Goal: Check status

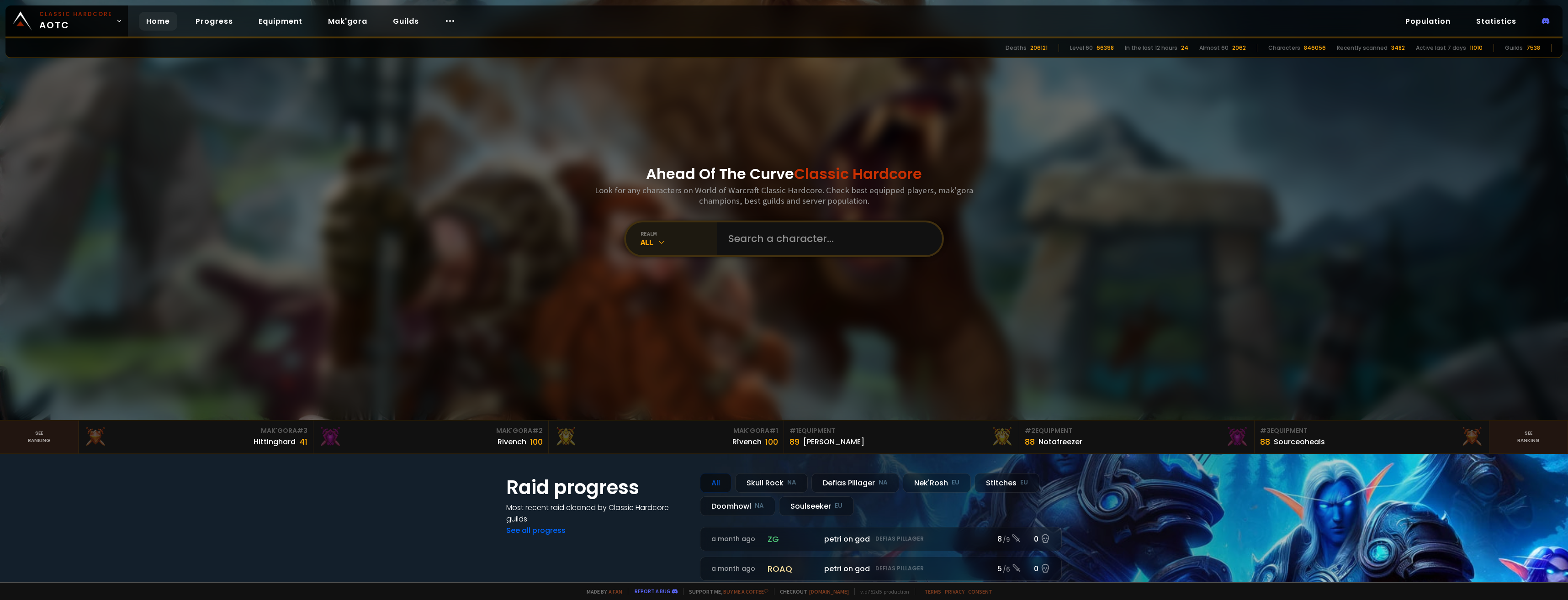
click at [701, 238] on div "All" at bounding box center [679, 242] width 77 height 10
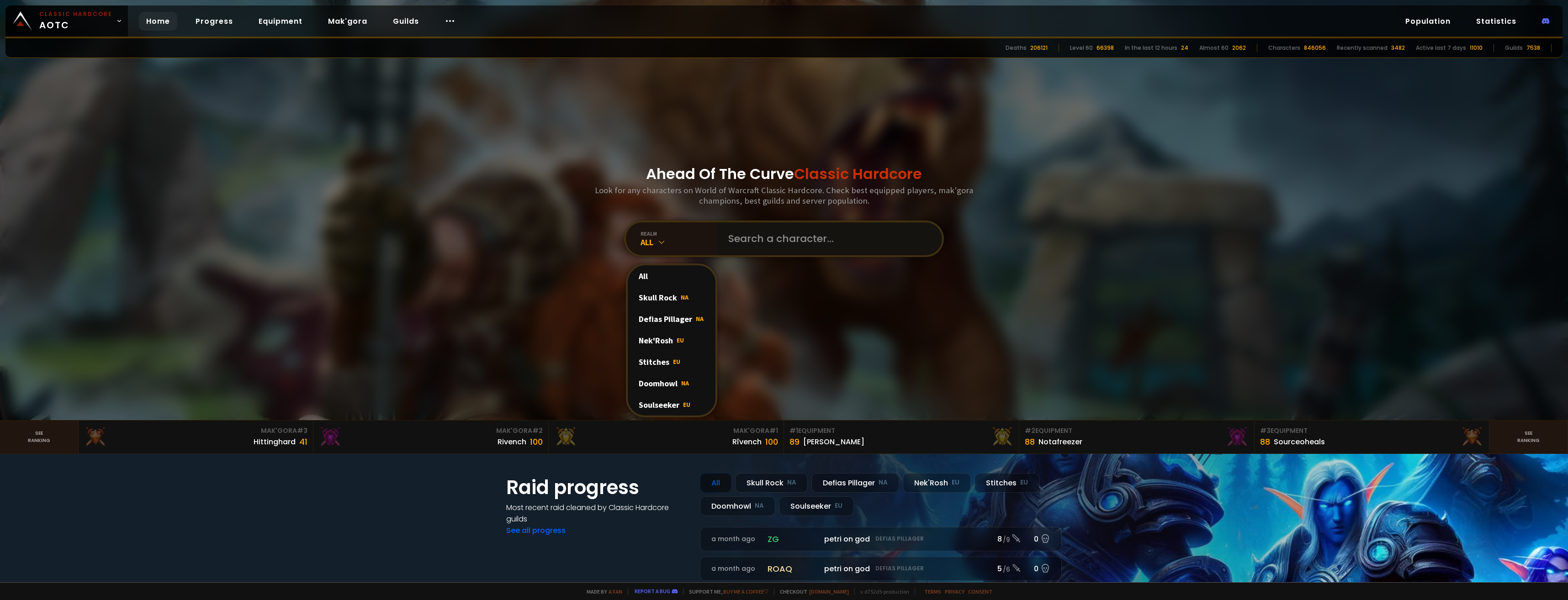
click at [797, 244] on input "text" at bounding box center [826, 239] width 208 height 33
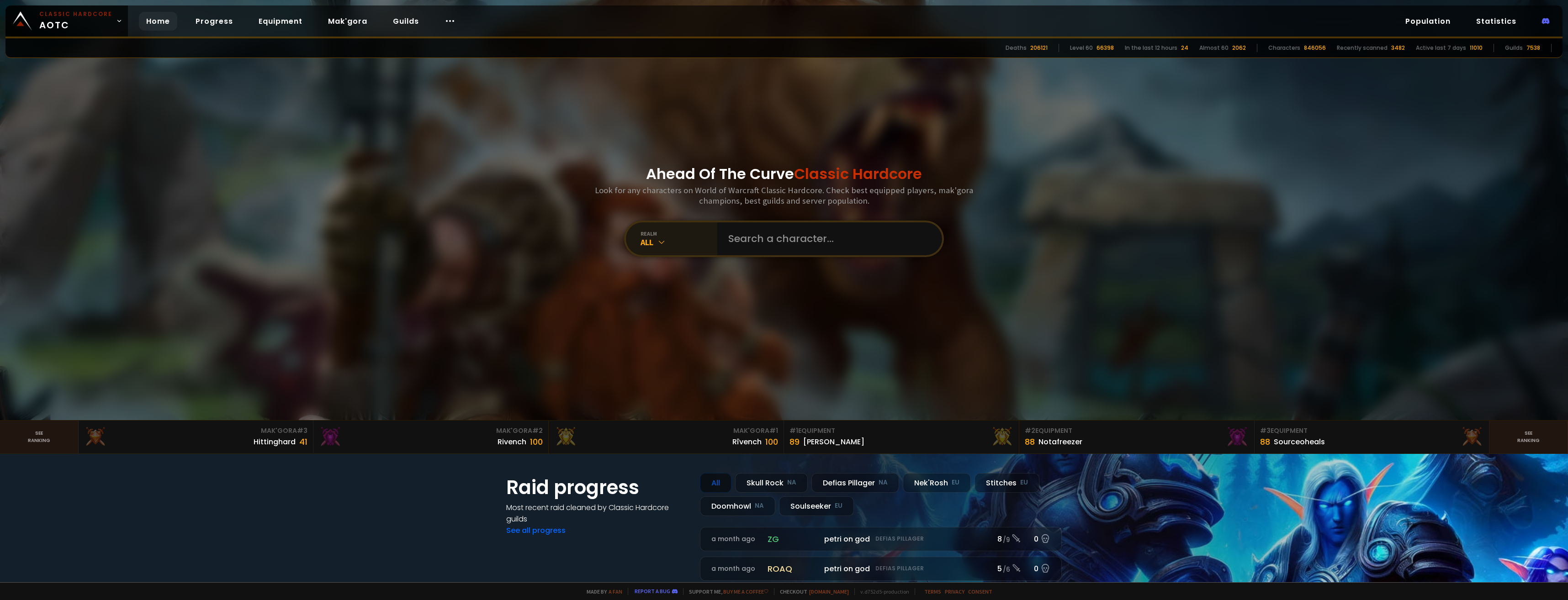
drag, startPoint x: 611, startPoint y: 240, endPoint x: 634, endPoint y: 240, distance: 23.0
click at [612, 240] on div "Ahead Of The Curve Classic Hardcore Look for any characters on World of Warcraf…" at bounding box center [784, 210] width 550 height 420
drag, startPoint x: 659, startPoint y: 239, endPoint x: 664, endPoint y: 250, distance: 12.1
click at [659, 239] on icon at bounding box center [661, 243] width 9 height 9
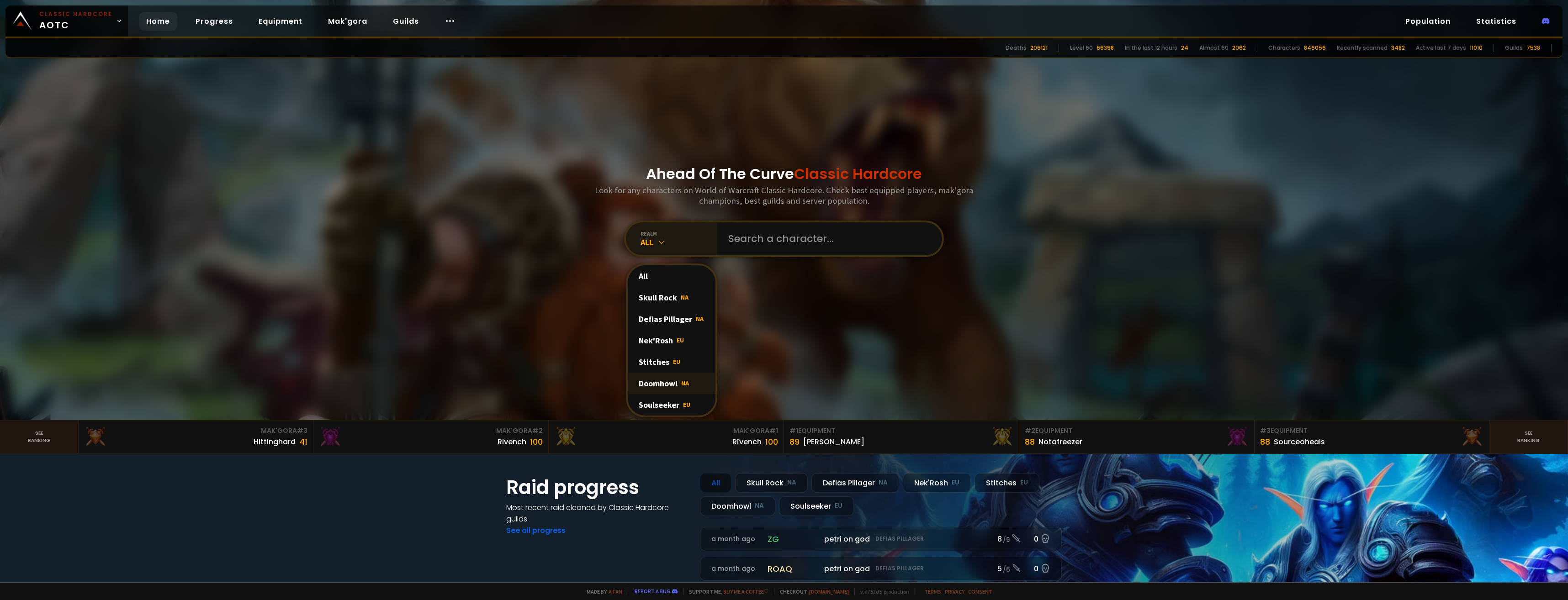
click at [675, 389] on div "Doomhowl NA" at bounding box center [671, 383] width 88 height 21
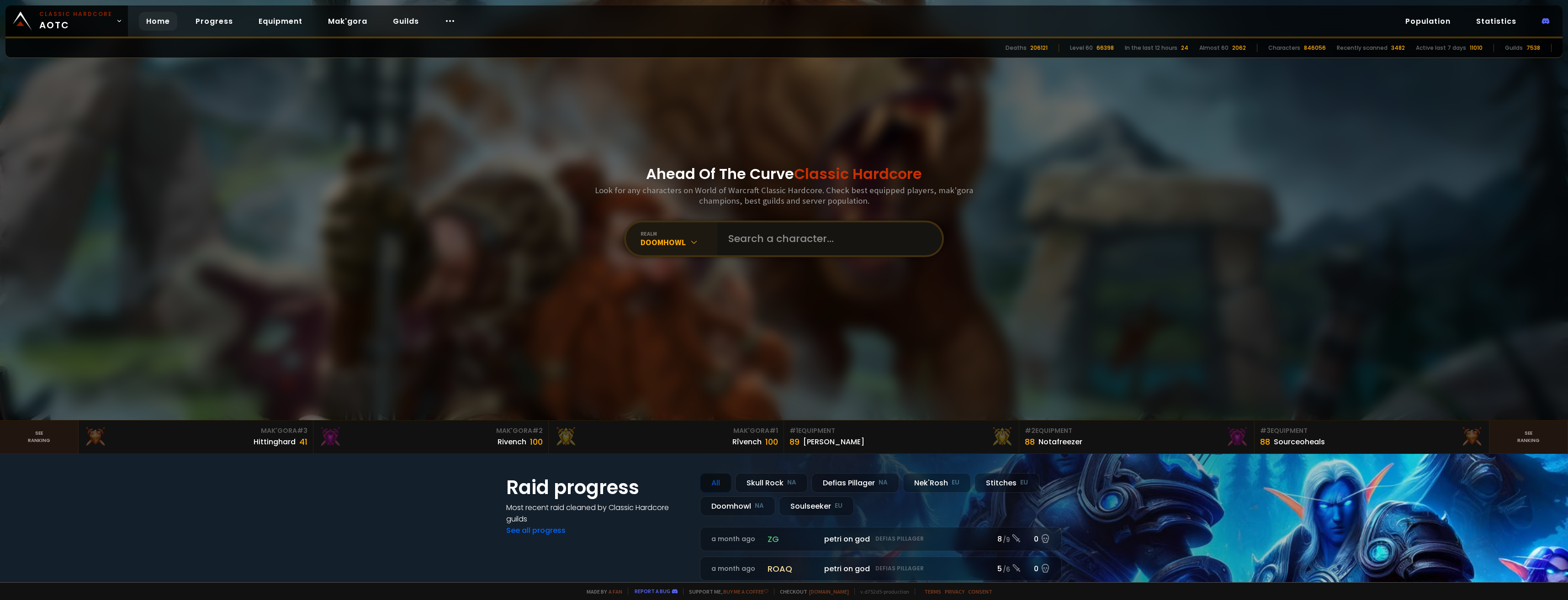
click at [784, 234] on input "text" at bounding box center [826, 239] width 208 height 33
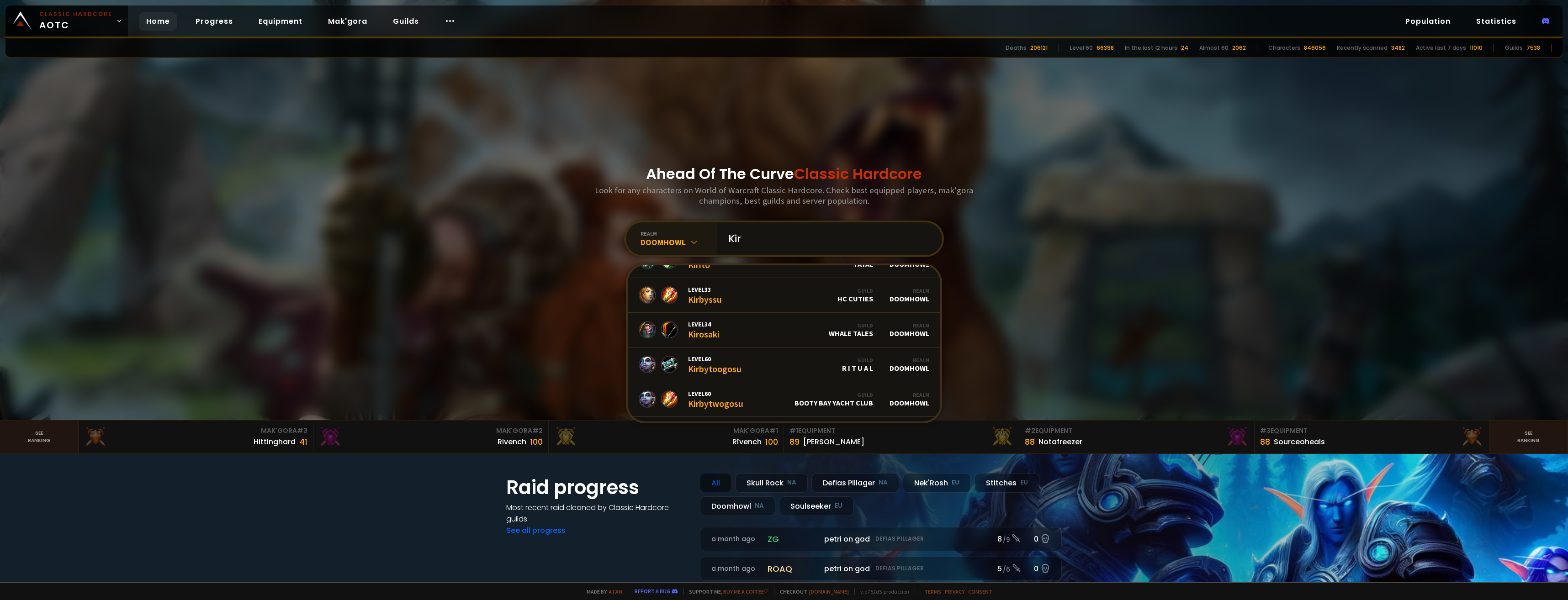
scroll to position [106, 0]
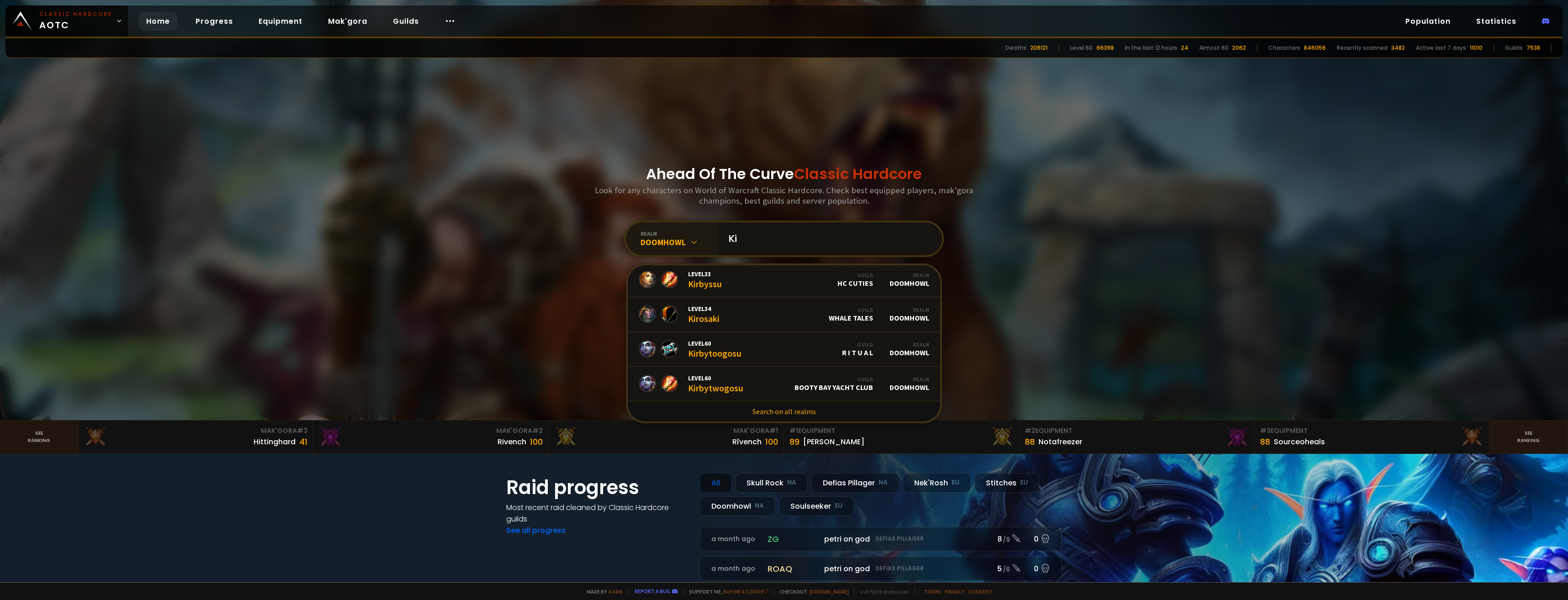
type input "K"
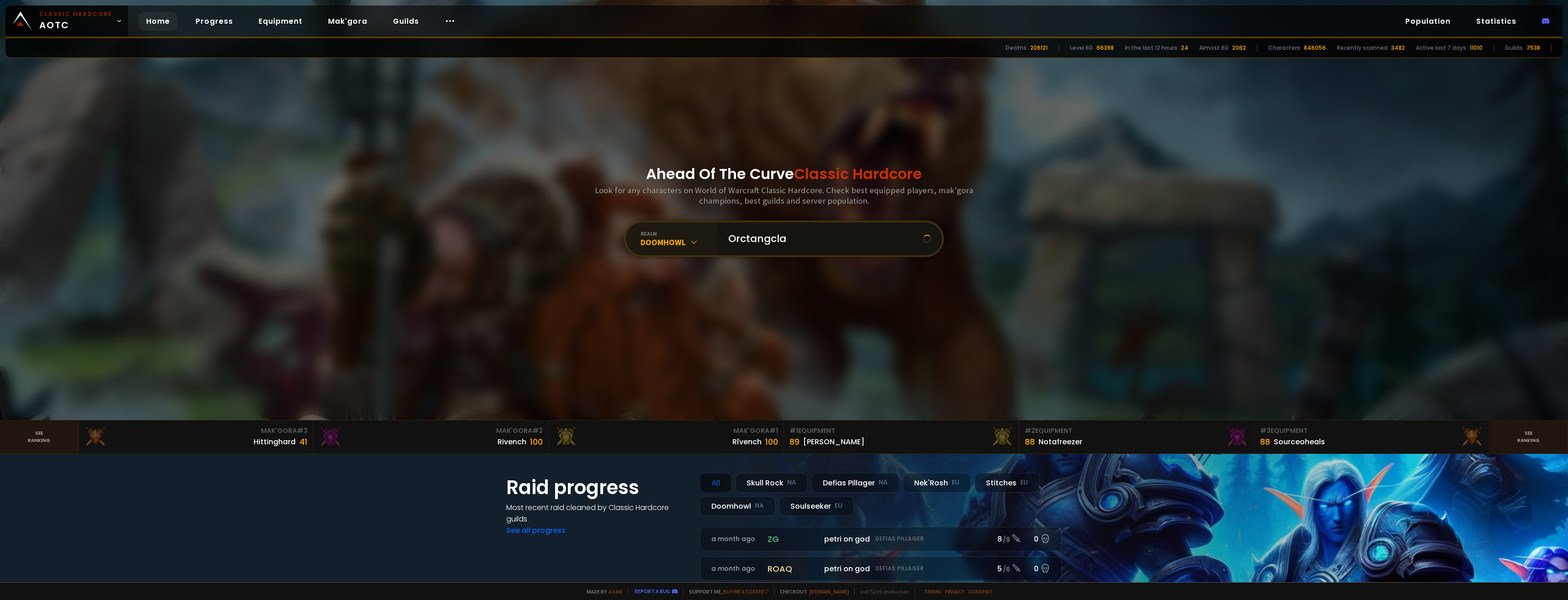
scroll to position [0, 0]
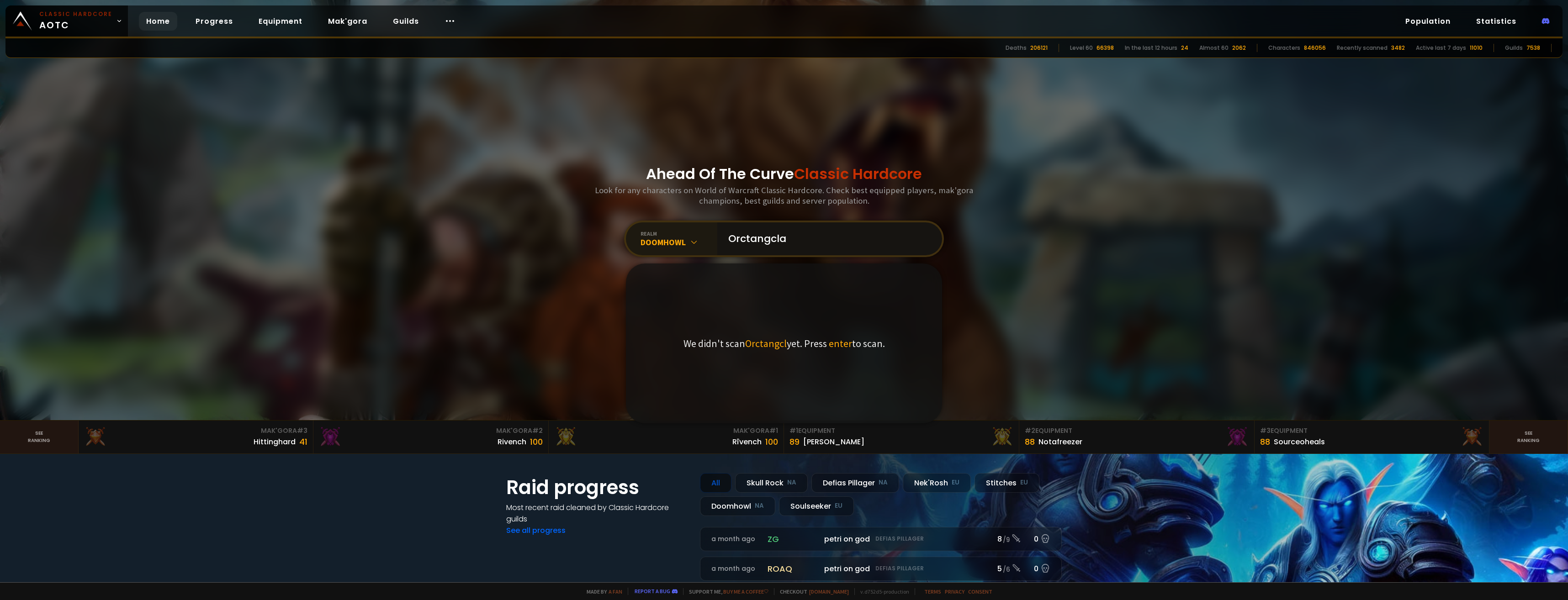
type input "Orctangclan"
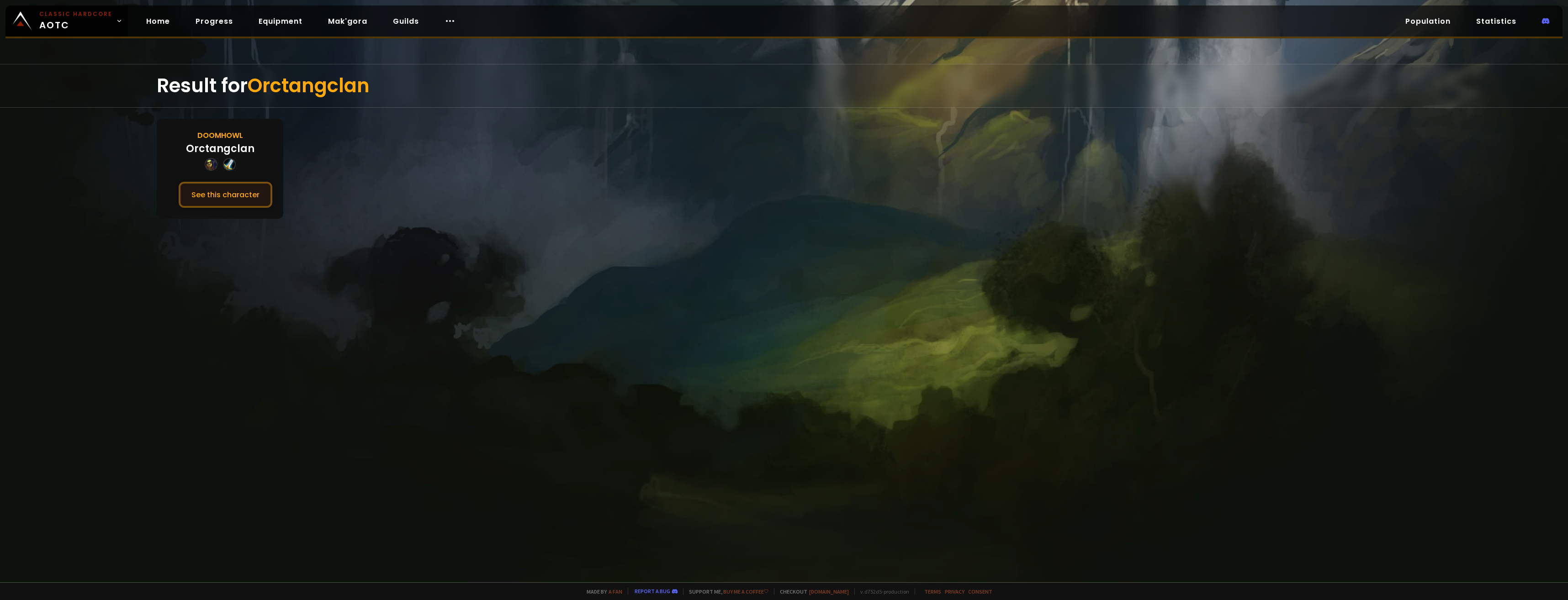
click at [235, 194] on button "See this character" at bounding box center [225, 194] width 94 height 26
